Goal: Information Seeking & Learning: Find specific fact

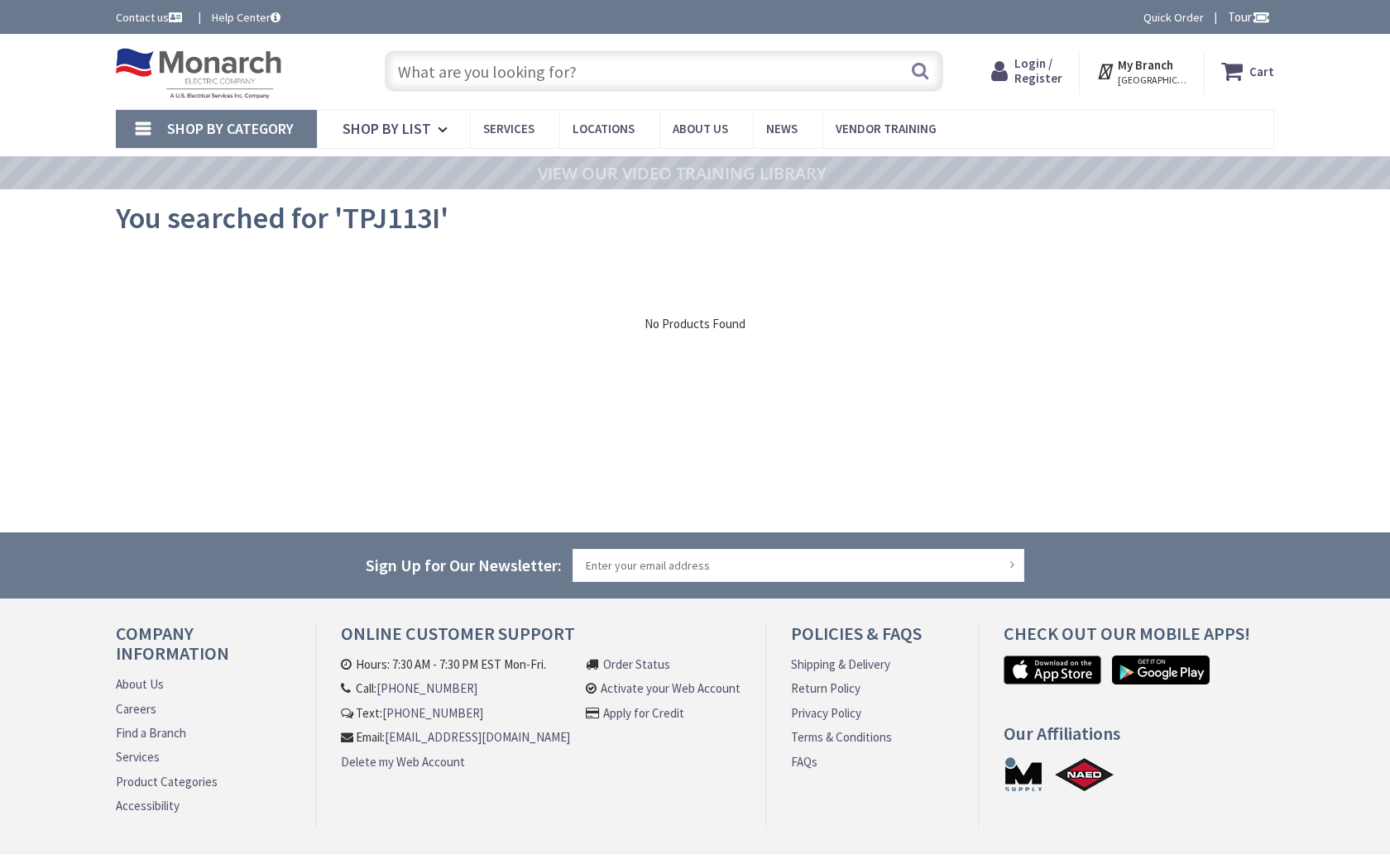
type input "[PERSON_NAME], [GEOGRAPHIC_DATA], [GEOGRAPHIC_DATA] 77584, [GEOGRAPHIC_DATA]"
